Goal: Check status: Check status

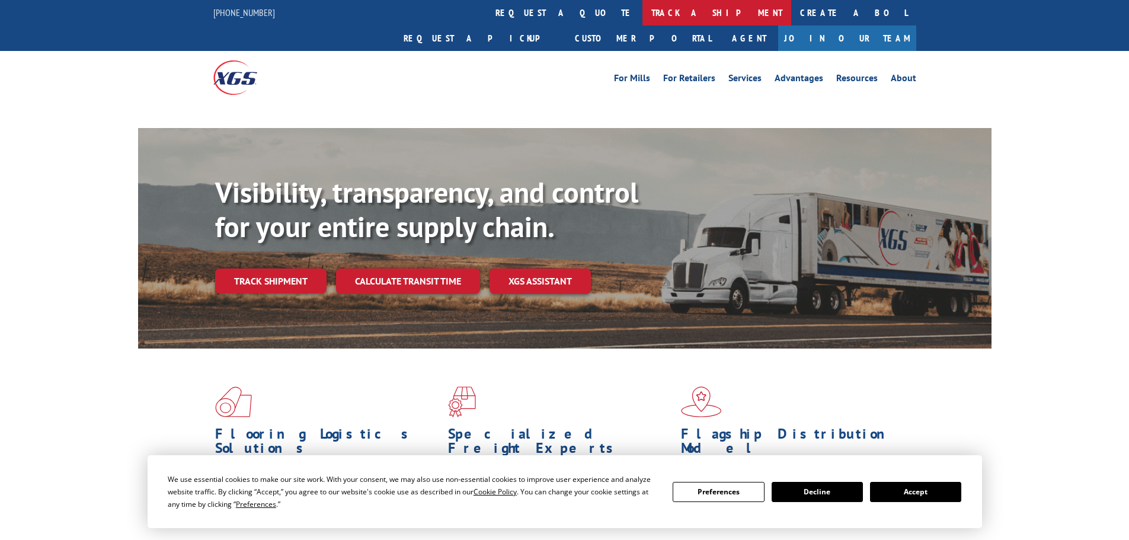
click at [643, 13] on link "track a shipment" at bounding box center [717, 12] width 149 height 25
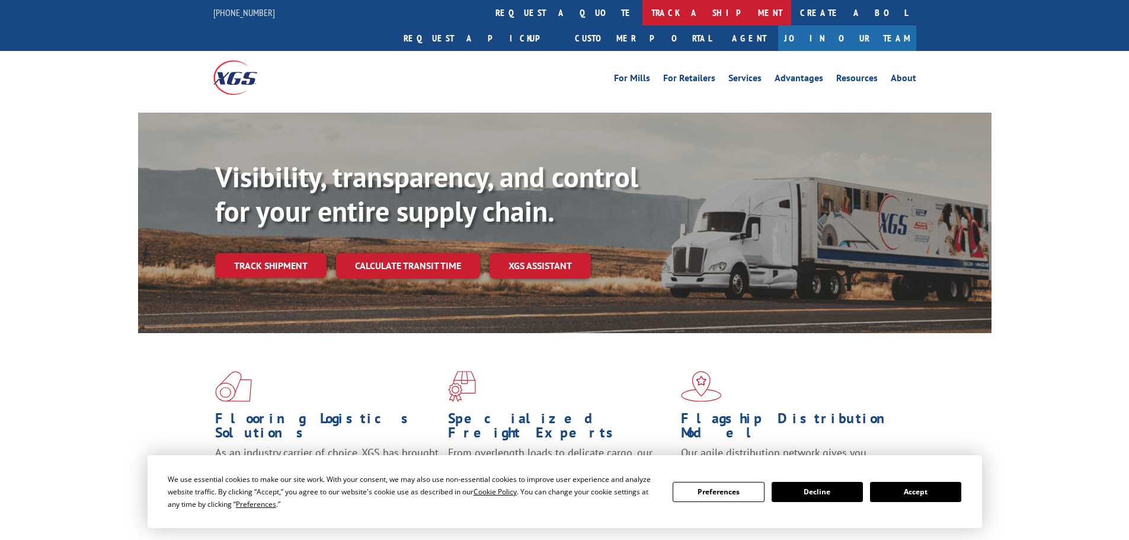
click at [643, 15] on link "track a shipment" at bounding box center [717, 12] width 149 height 25
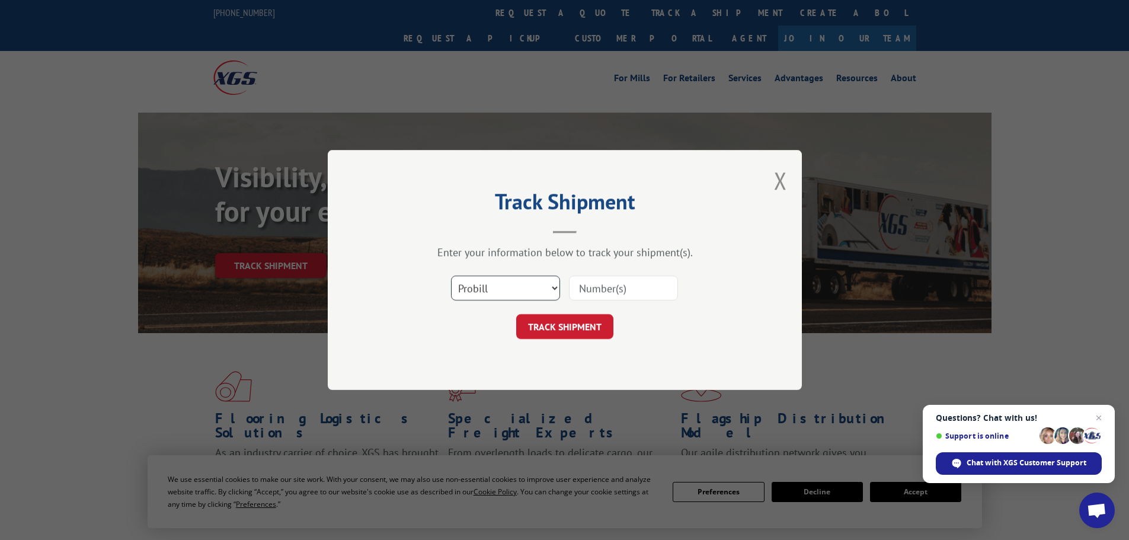
click at [526, 289] on select "Select category... Probill BOL PO" at bounding box center [505, 288] width 109 height 25
select select "po"
click at [451, 276] on select "Select category... Probill BOL PO" at bounding box center [505, 288] width 109 height 25
click at [638, 299] on input at bounding box center [623, 288] width 109 height 25
type input "21523195"
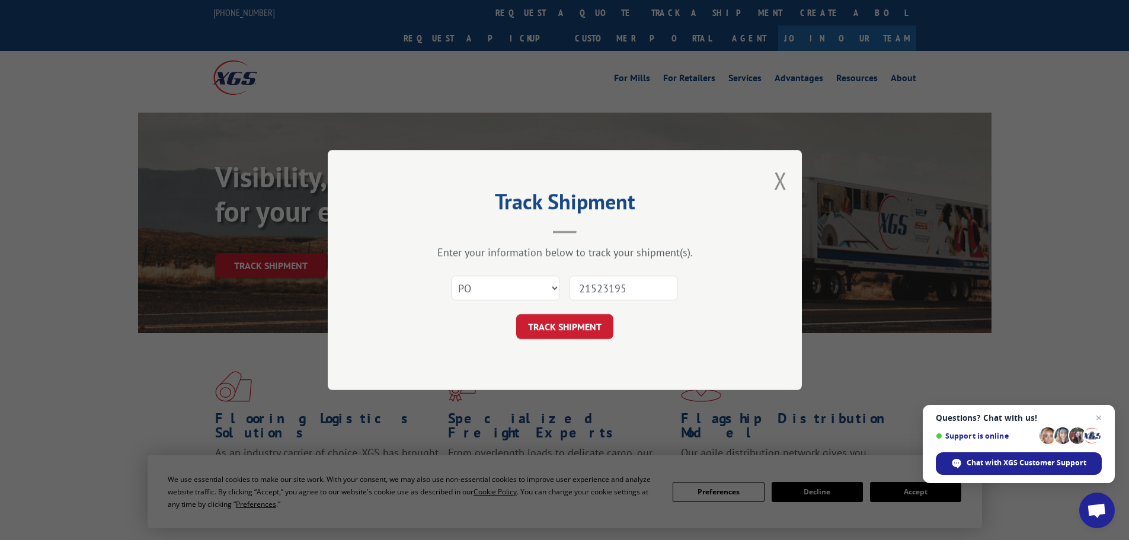
click at [516, 314] on button "TRACK SHIPMENT" at bounding box center [564, 326] width 97 height 25
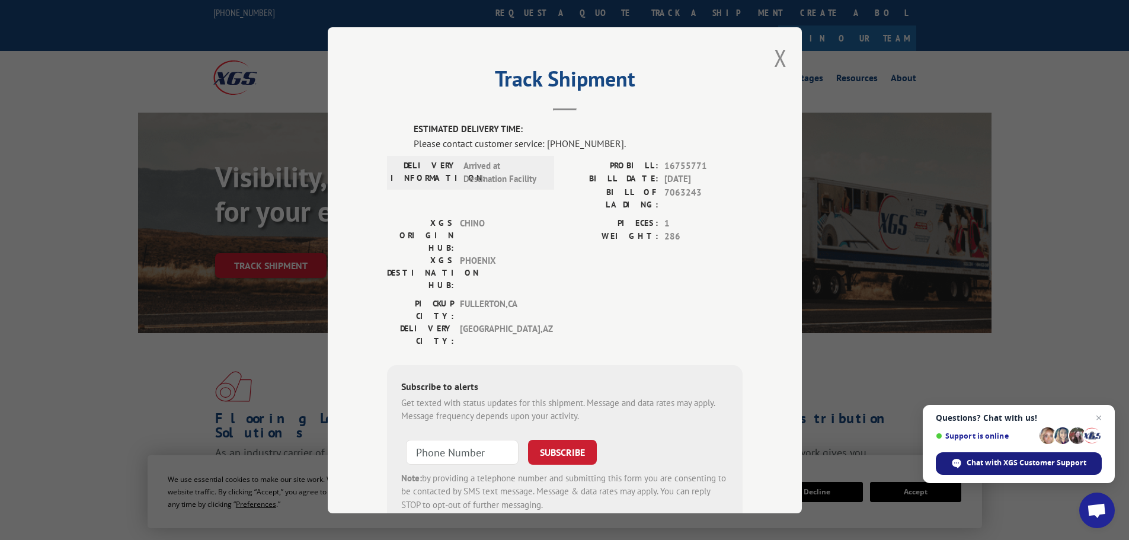
click at [1038, 471] on div "Chat with XGS Customer Support" at bounding box center [1019, 463] width 166 height 23
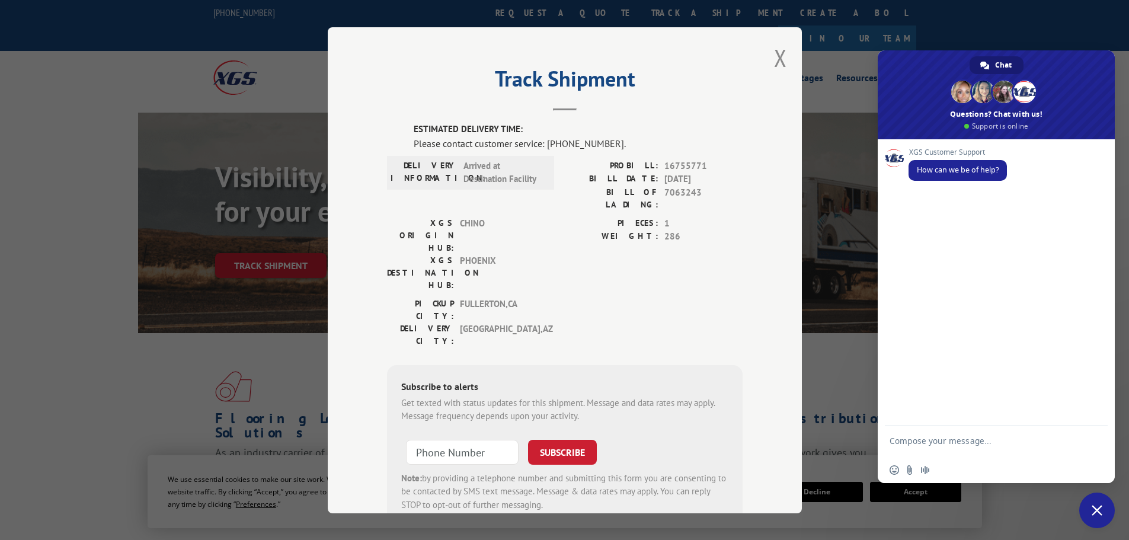
click at [959, 442] on textarea "Compose your message..." at bounding box center [983, 446] width 187 height 21
type textarea "tracking information shows estimated delivery time: call customer service"
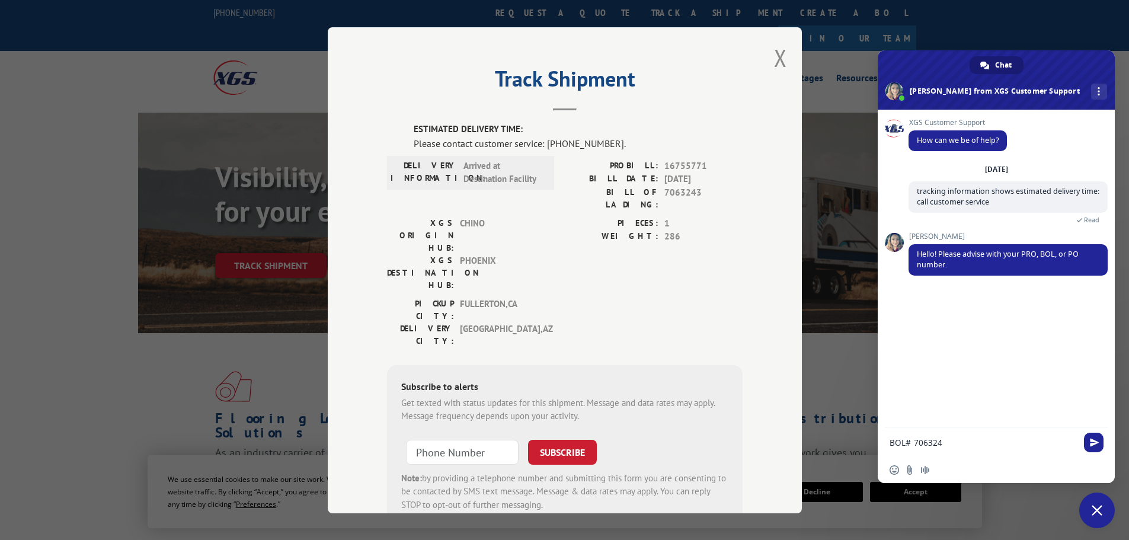
type textarea "BOL# 7063243"
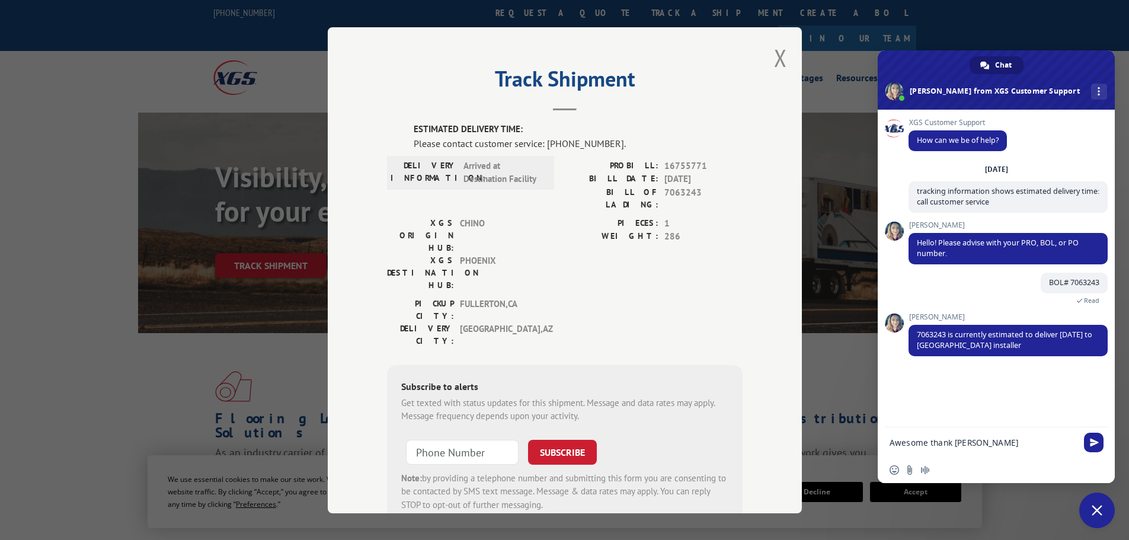
type textarea "Awesome thank you"
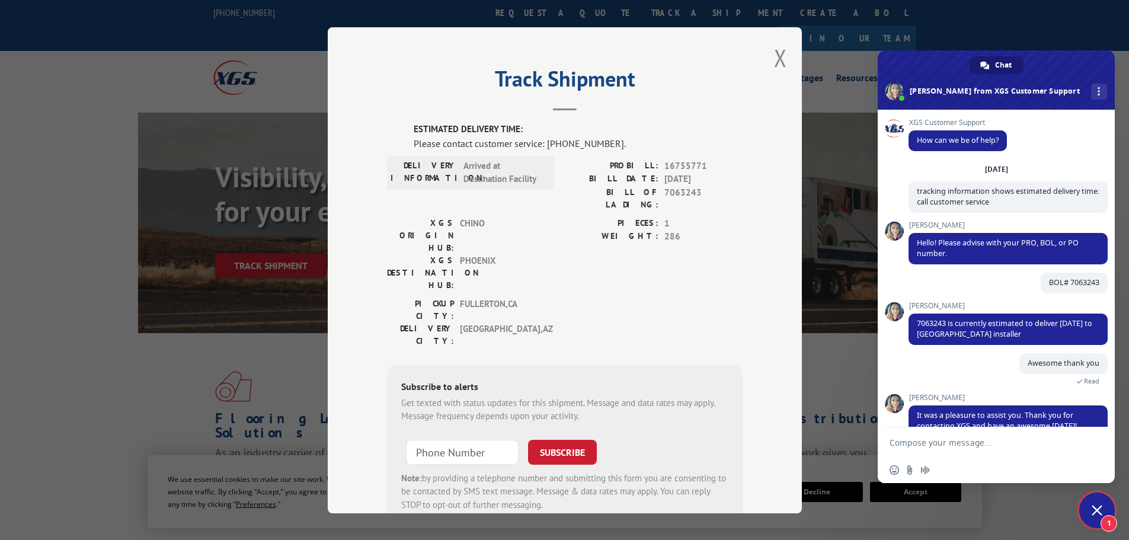
scroll to position [55, 0]
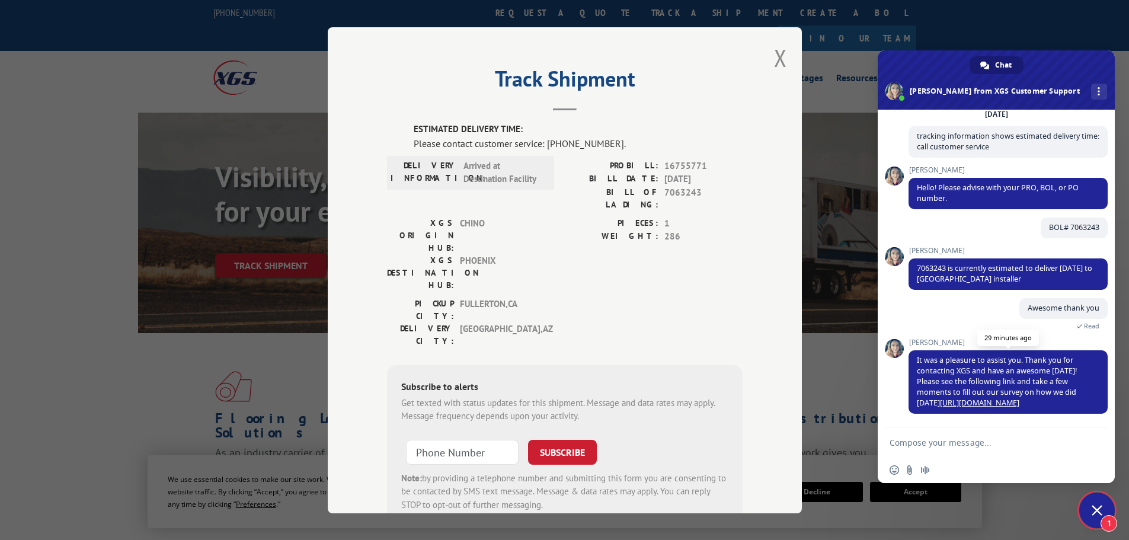
click at [965, 402] on link "https://www.xgsi.com/survey" at bounding box center [979, 403] width 79 height 10
